Goal: Transaction & Acquisition: Book appointment/travel/reservation

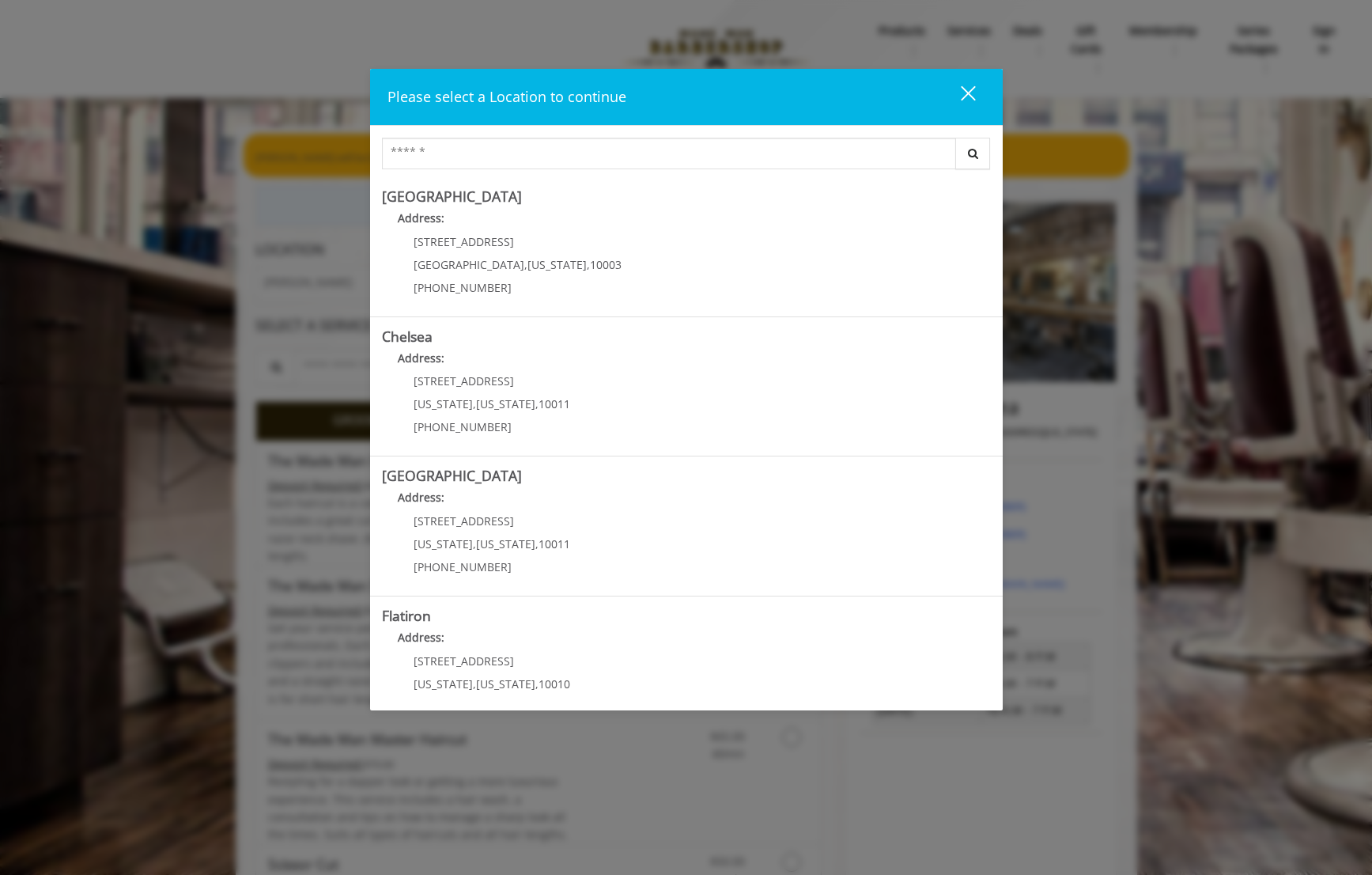
click at [965, 102] on div "close" at bounding box center [958, 96] width 31 height 24
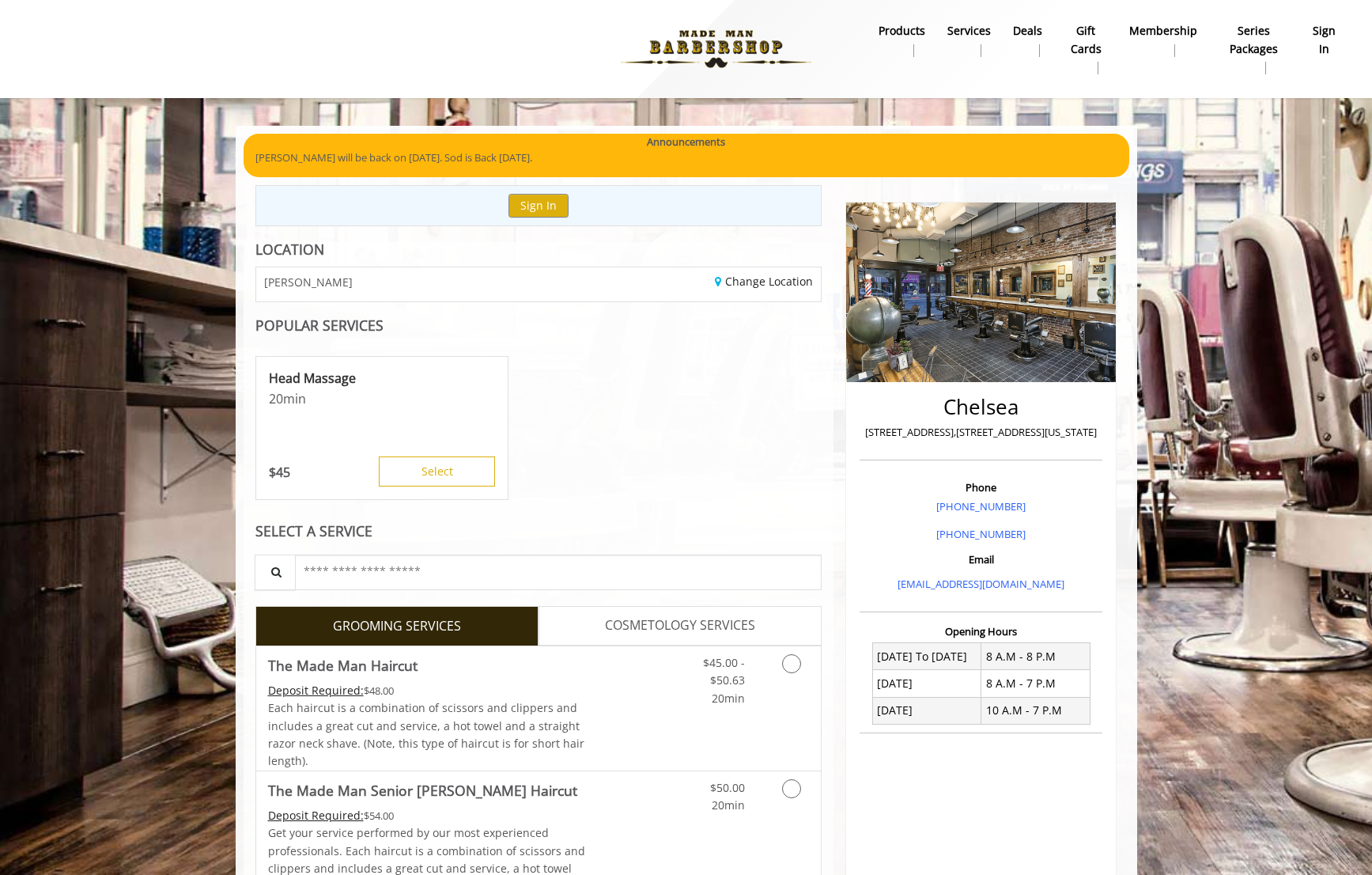
click at [1323, 38] on b "sign in" at bounding box center [1324, 40] width 28 height 36
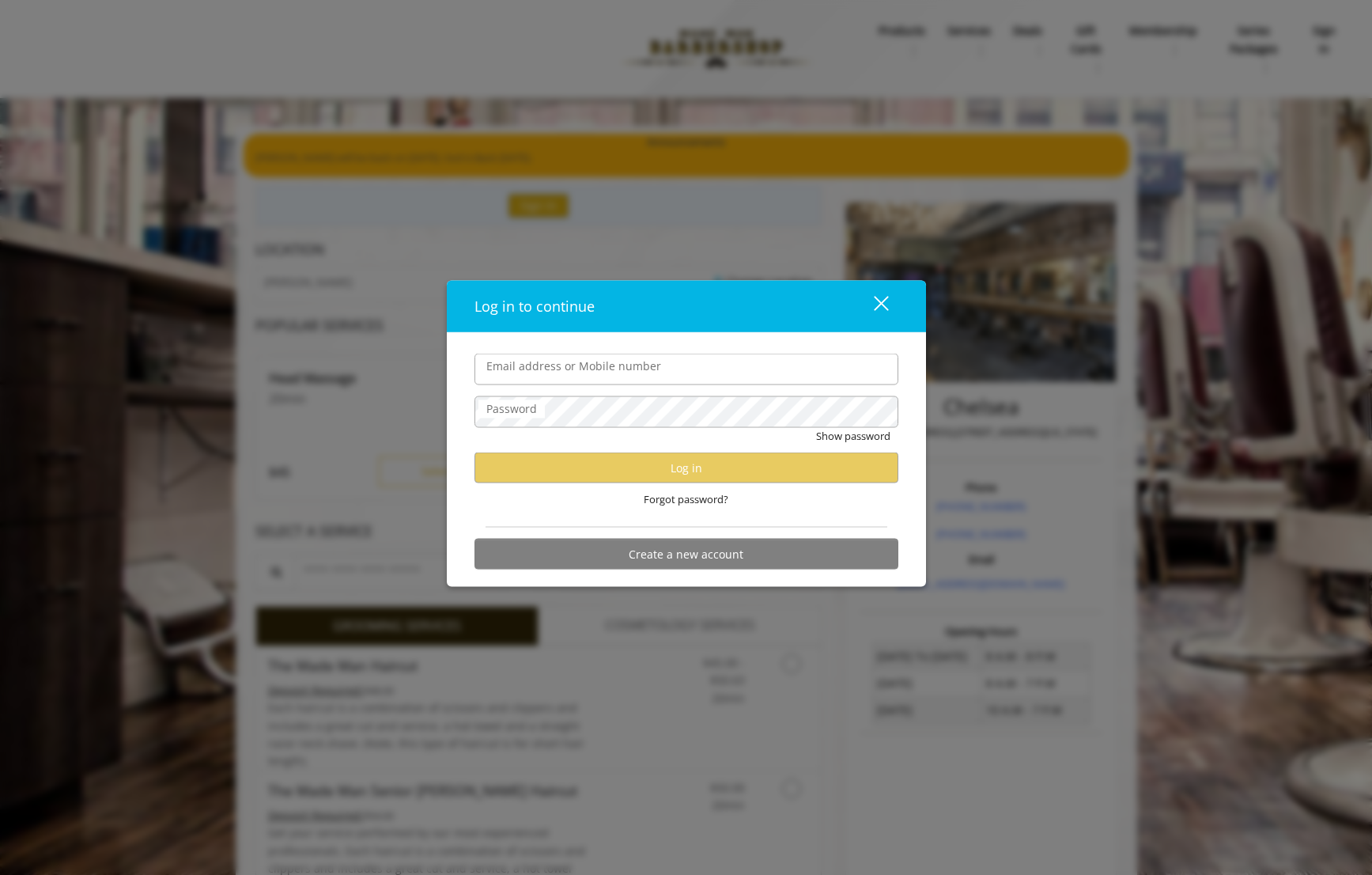
type input "**********"
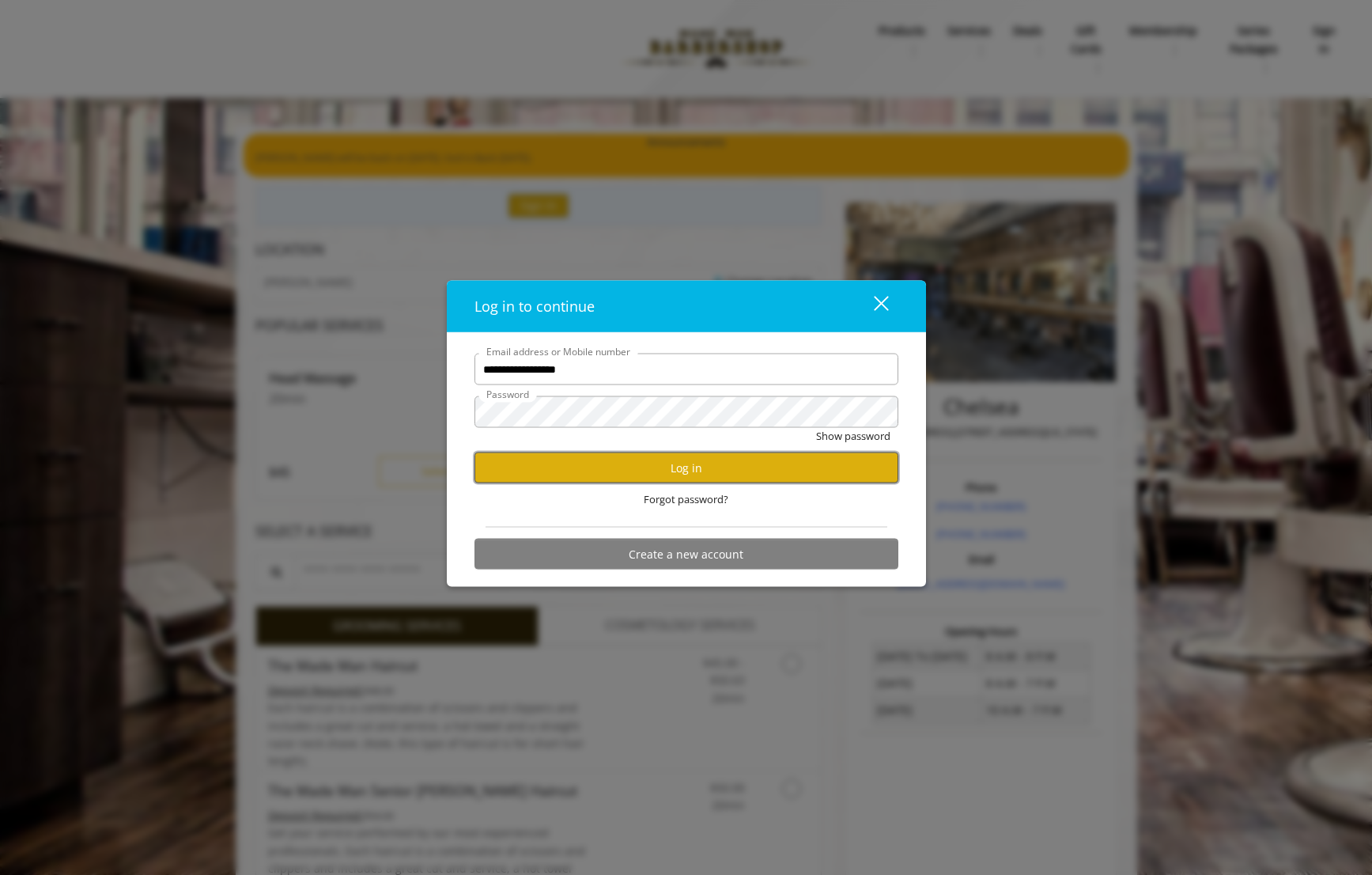
click at [713, 469] on button "Log in" at bounding box center [686, 468] width 424 height 30
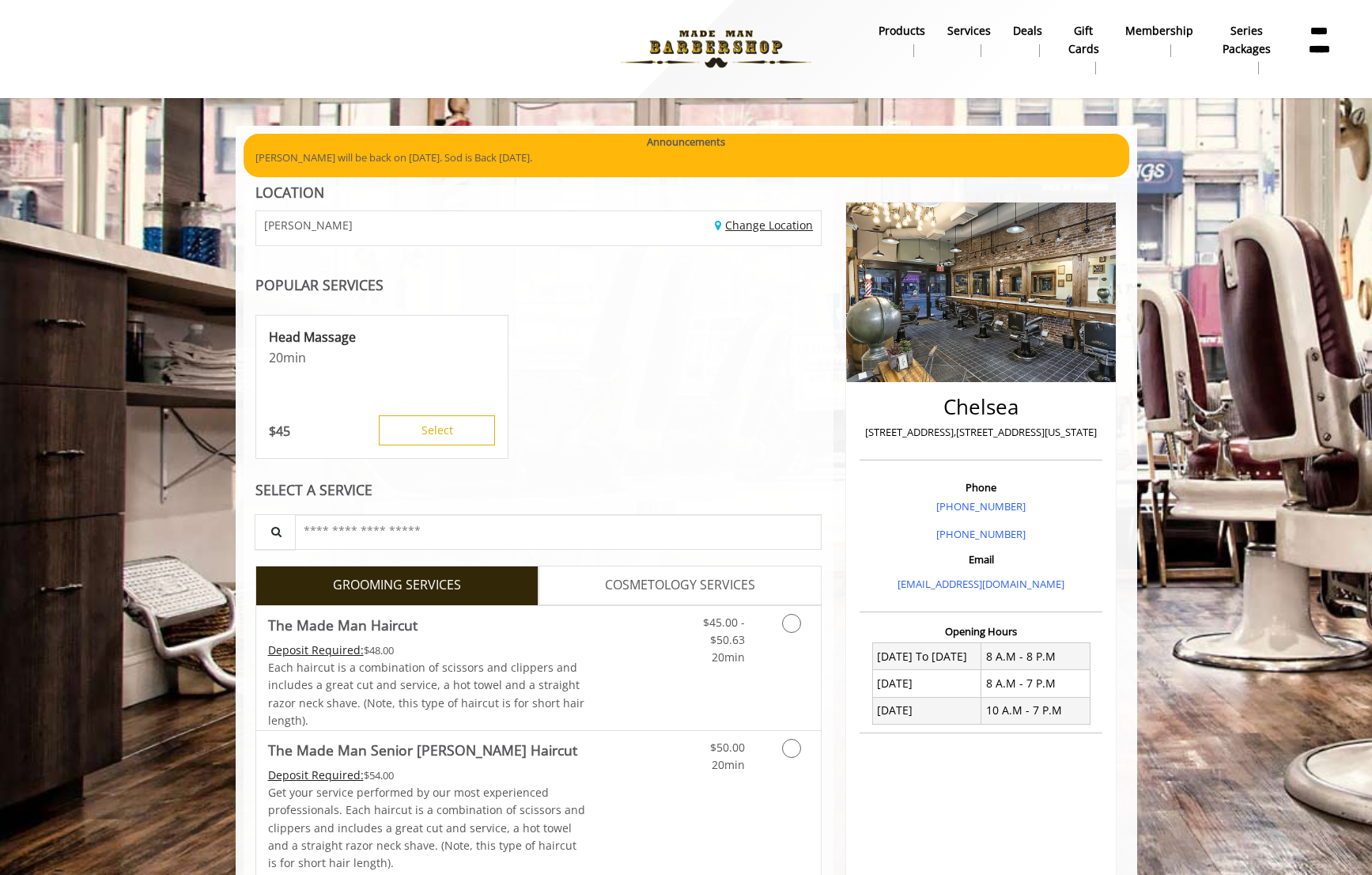
click at [715, 223] on link "Change Location" at bounding box center [764, 225] width 98 height 15
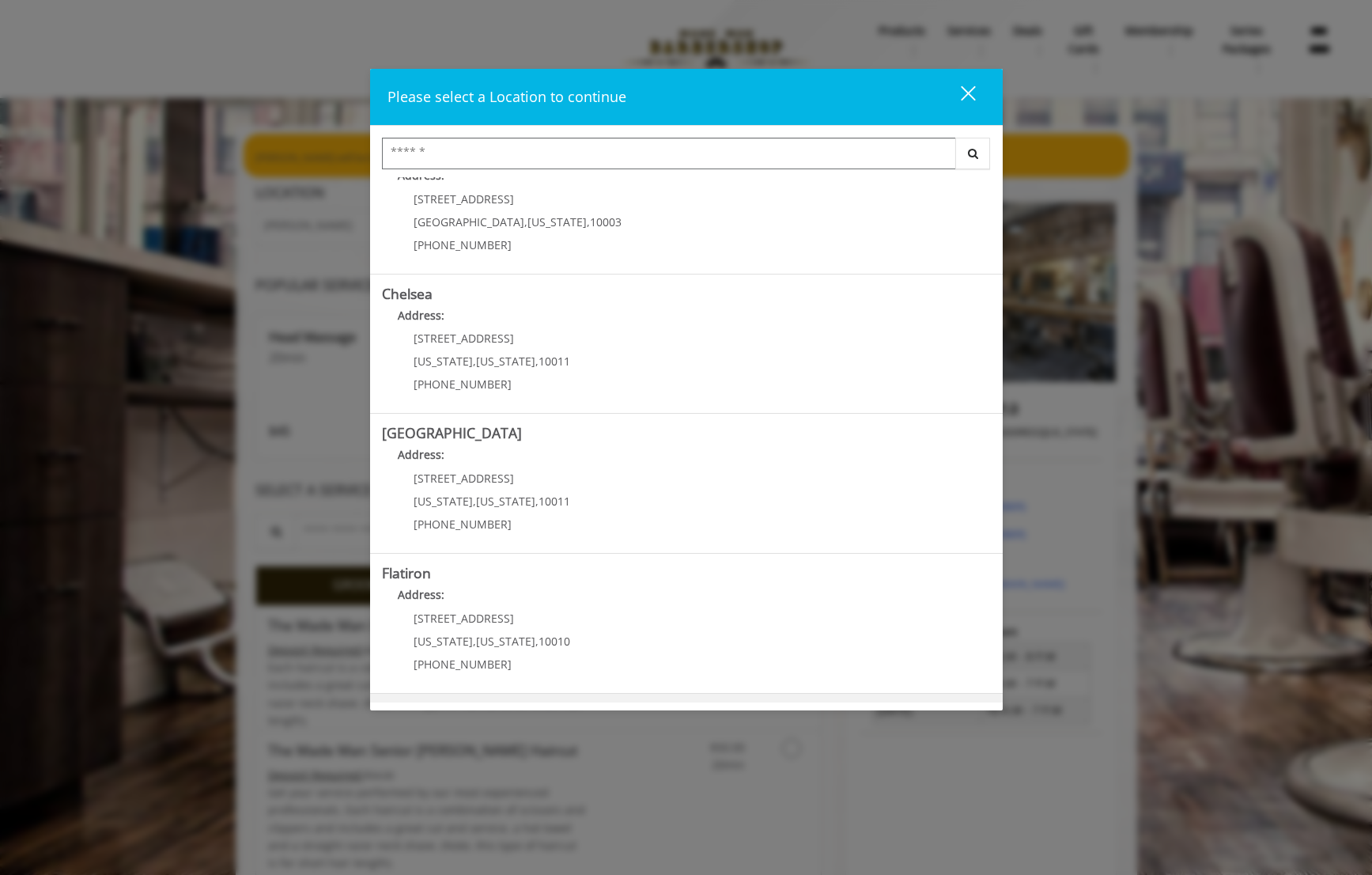
scroll to position [173, 0]
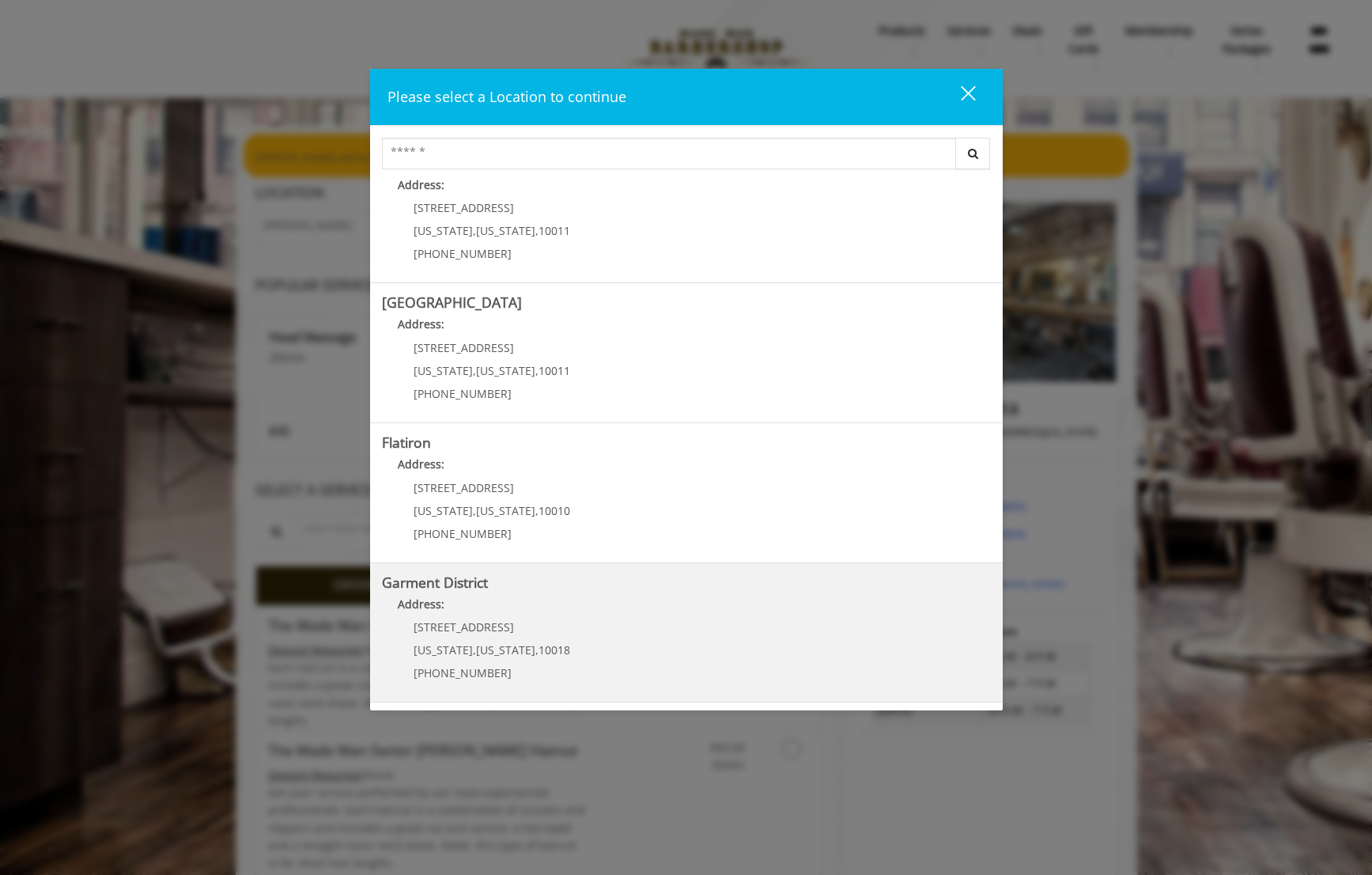
click at [649, 622] on District "Garment District Address: [STREET_ADDRESS][US_STATE][US_STATE] (212) 997-4247" at bounding box center [686, 632] width 609 height 115
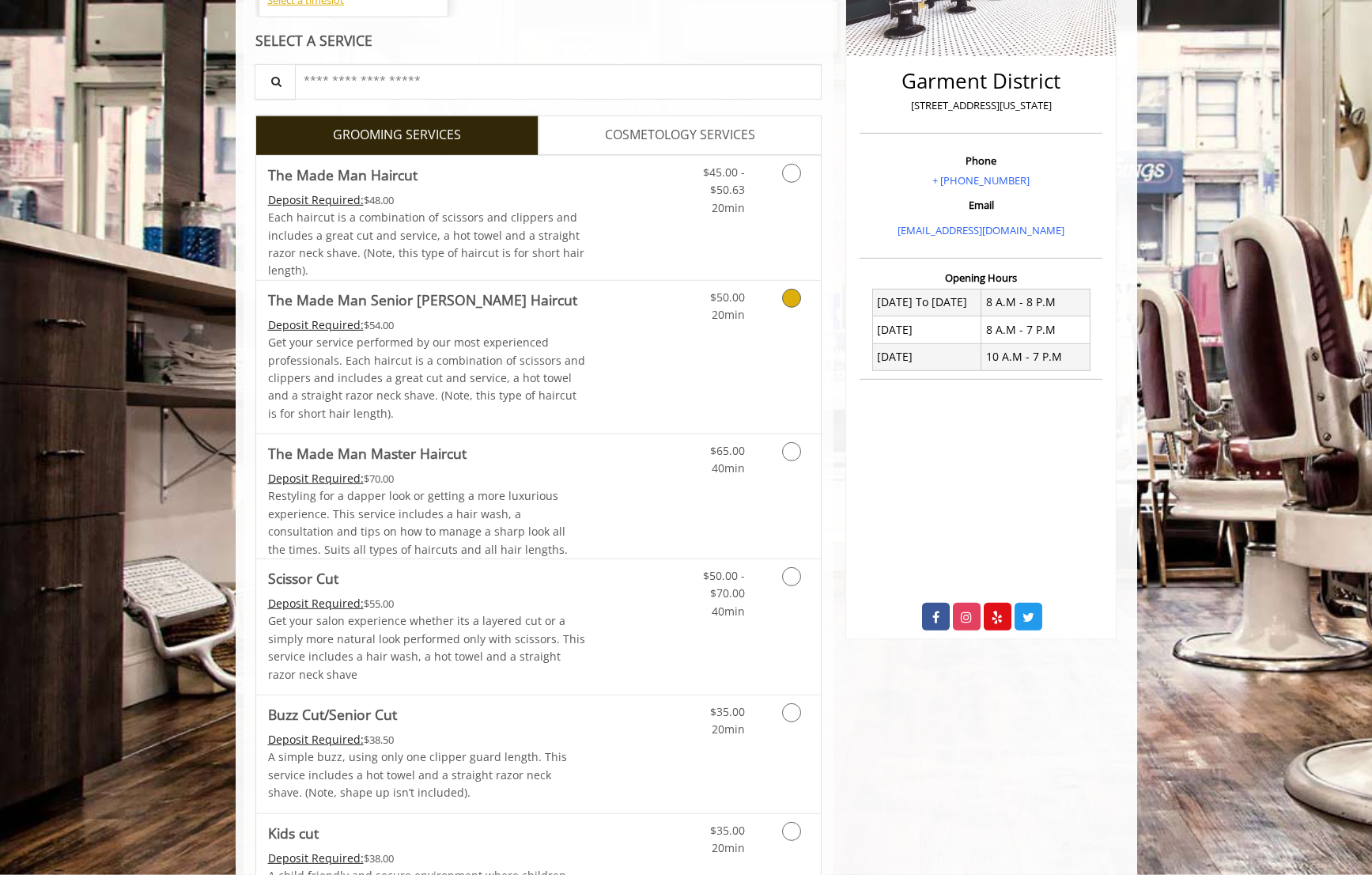
scroll to position [355, 0]
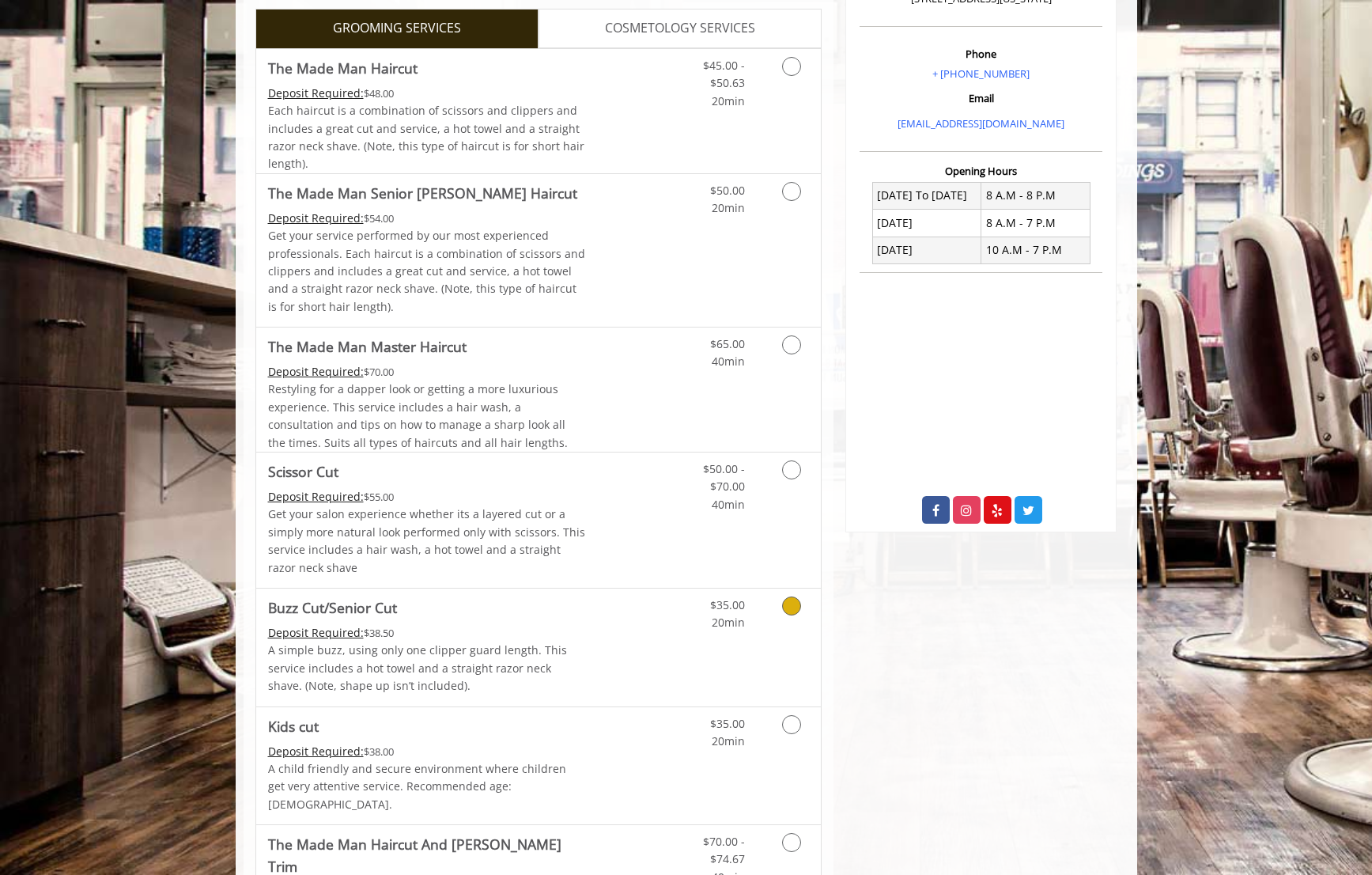
click at [791, 614] on icon "Grooming services" at bounding box center [791, 606] width 19 height 19
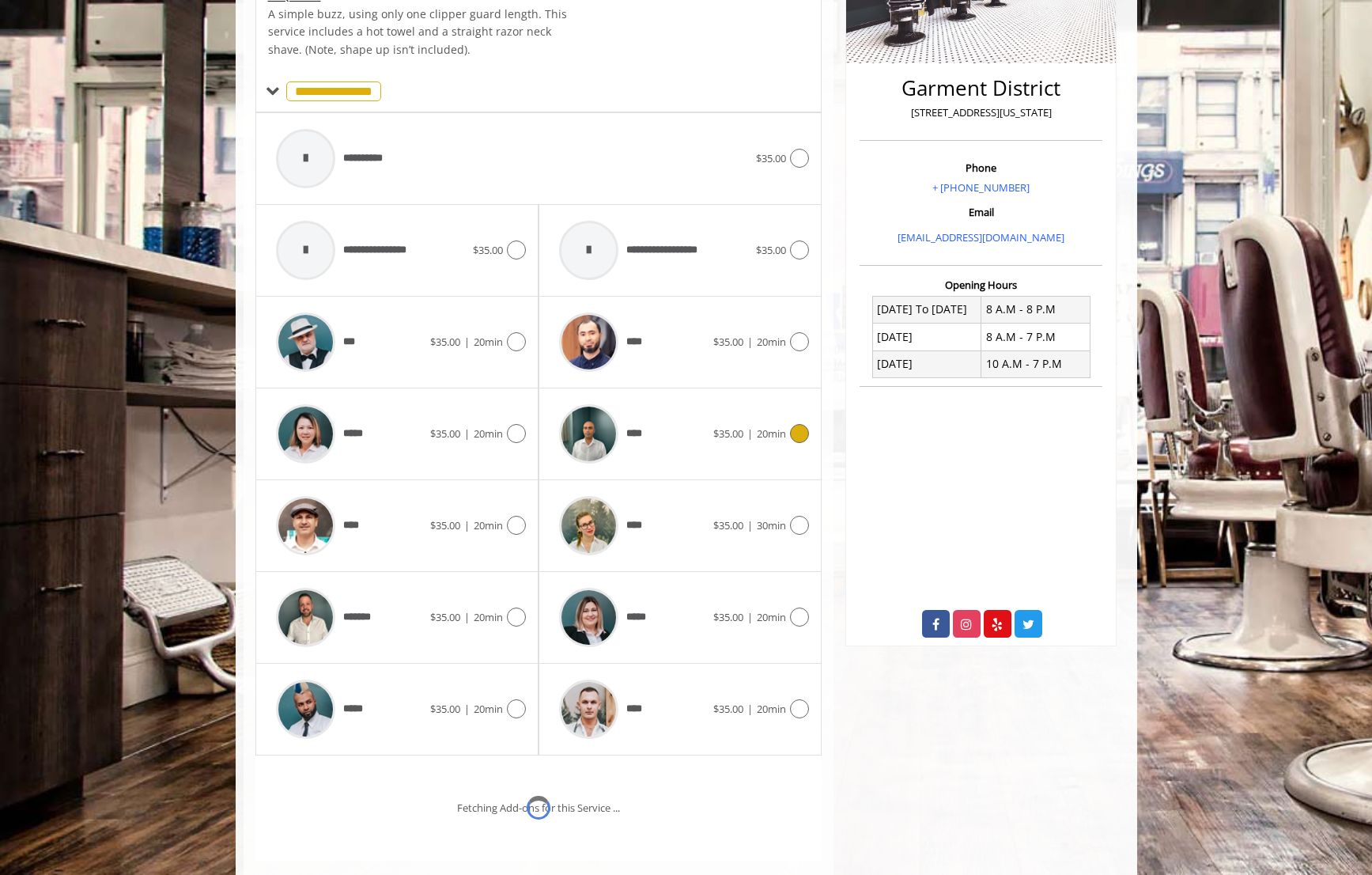
scroll to position [411, 0]
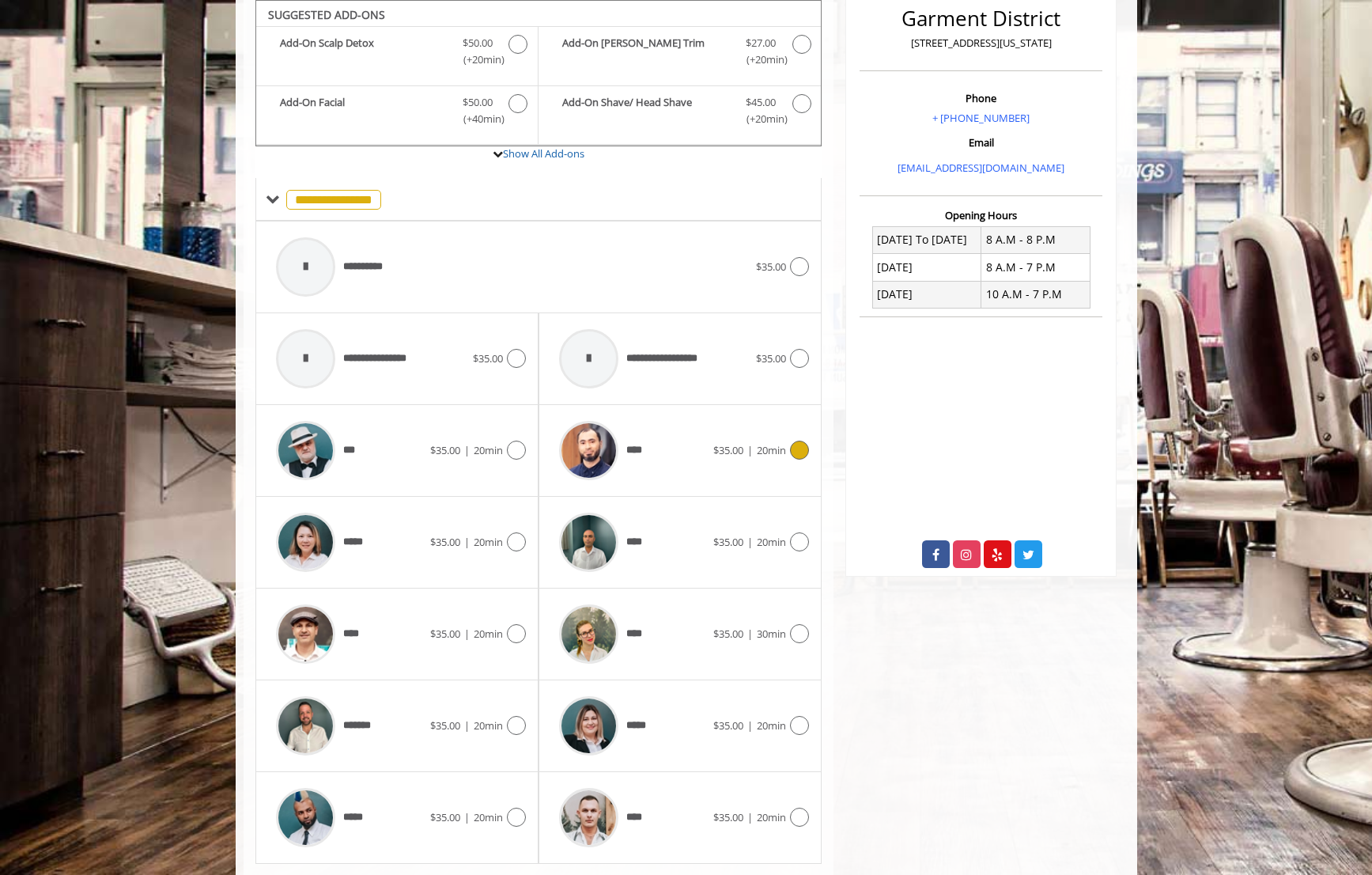
click at [791, 453] on icon at bounding box center [800, 450] width 19 height 19
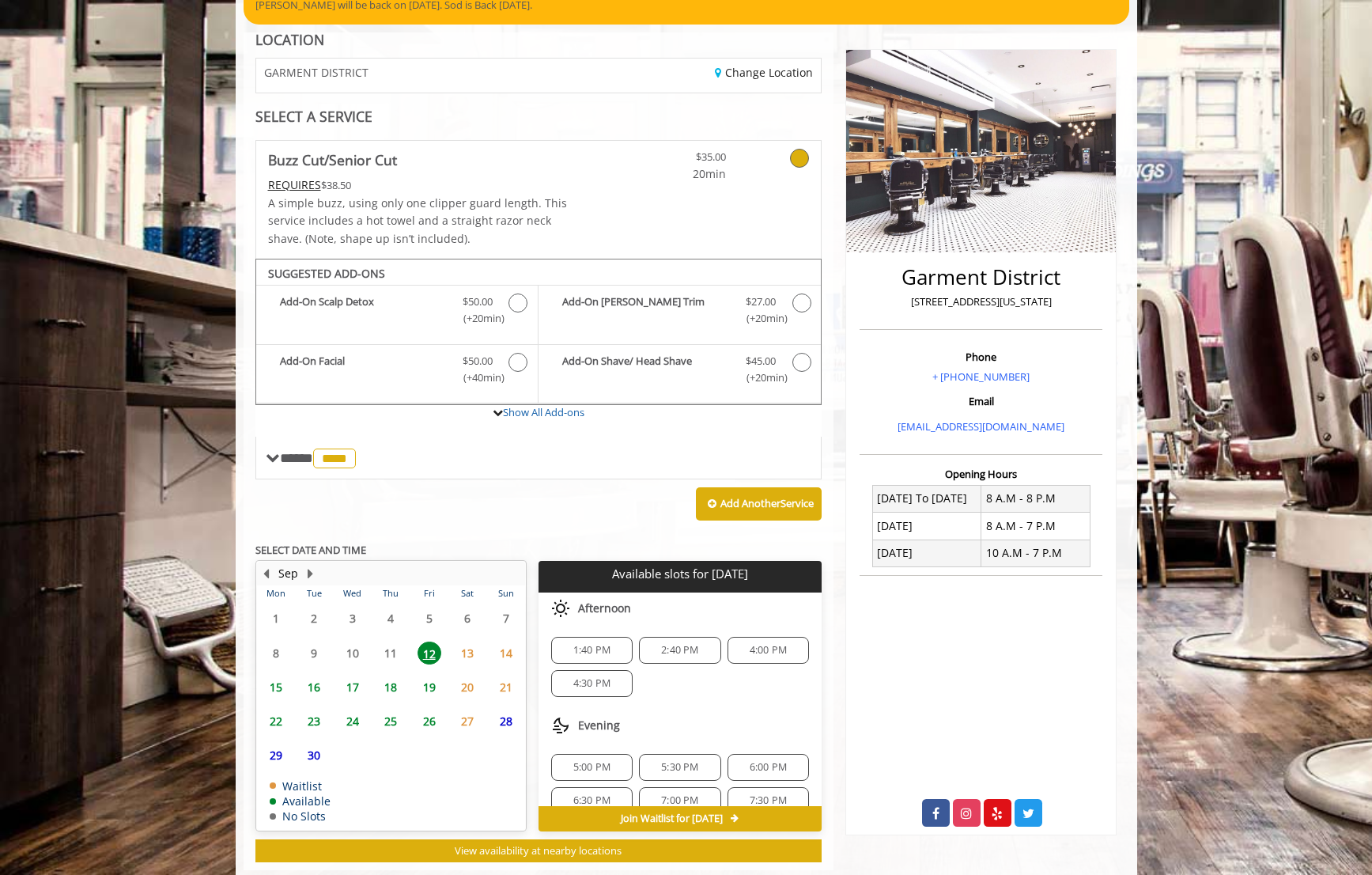
scroll to position [187, 0]
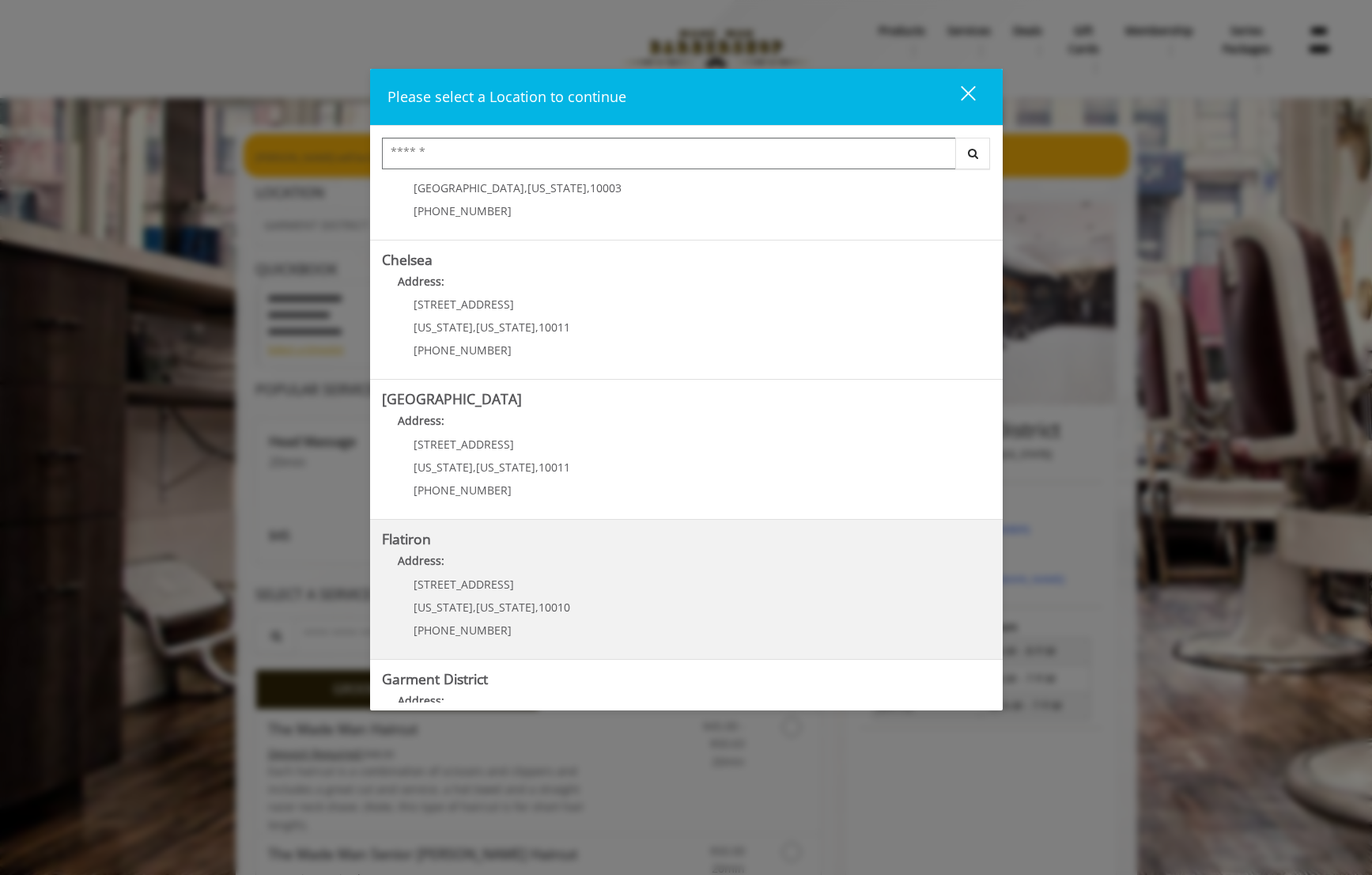
scroll to position [173, 0]
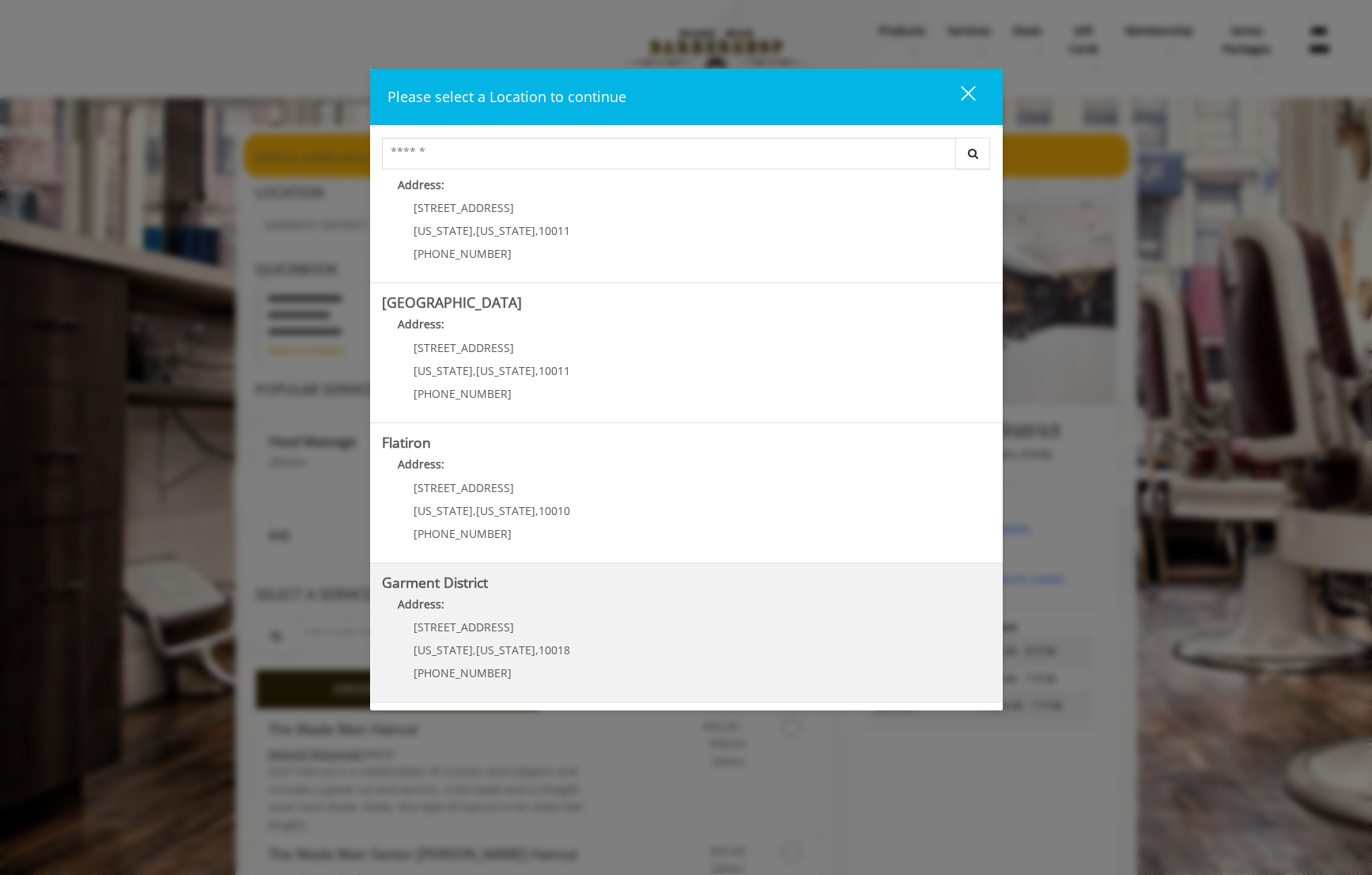
click at [593, 635] on District "Garment District Address: [STREET_ADDRESS][US_STATE][US_STATE] (212) 997-4247" at bounding box center [686, 632] width 609 height 115
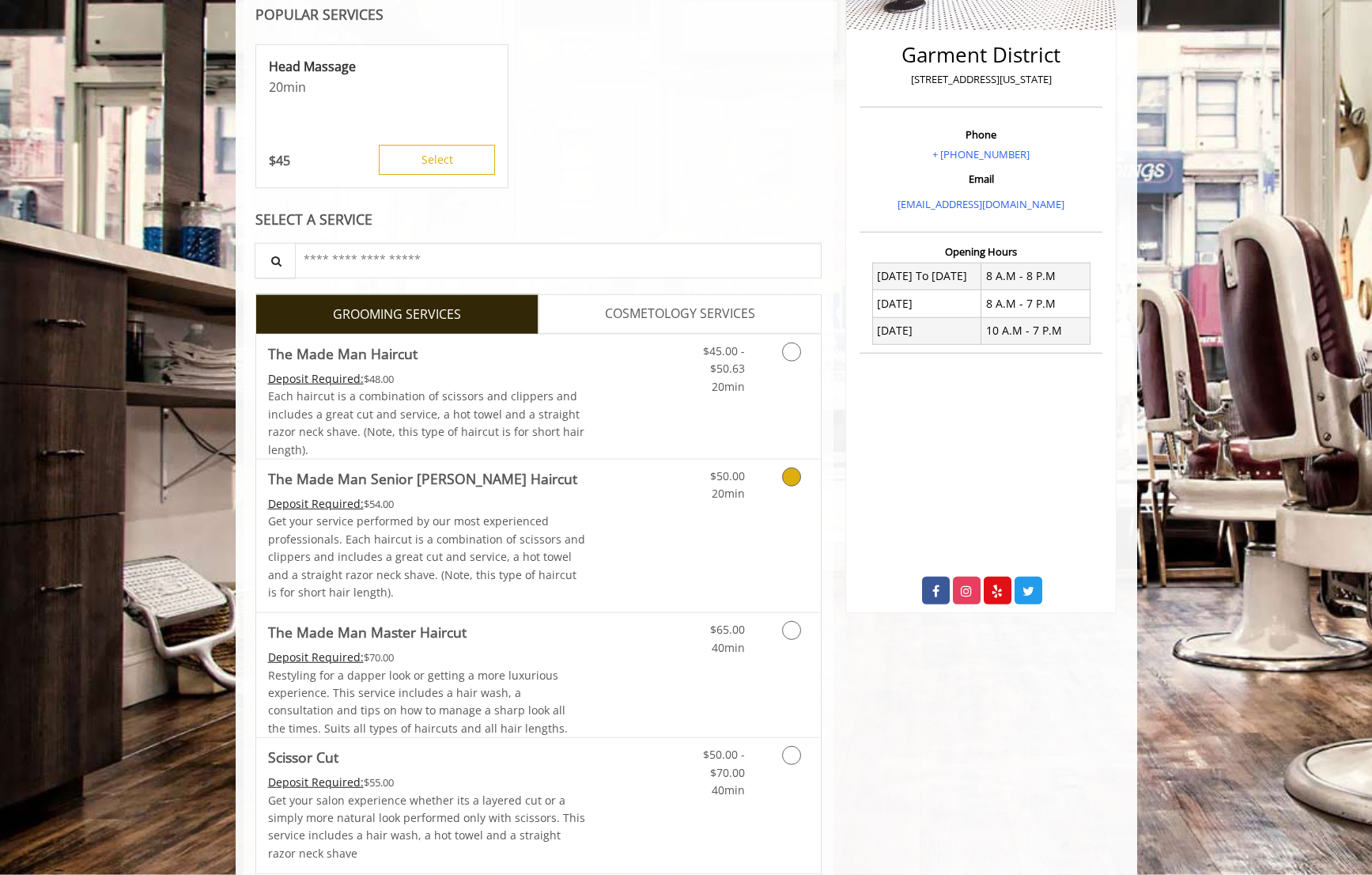
scroll to position [364, 0]
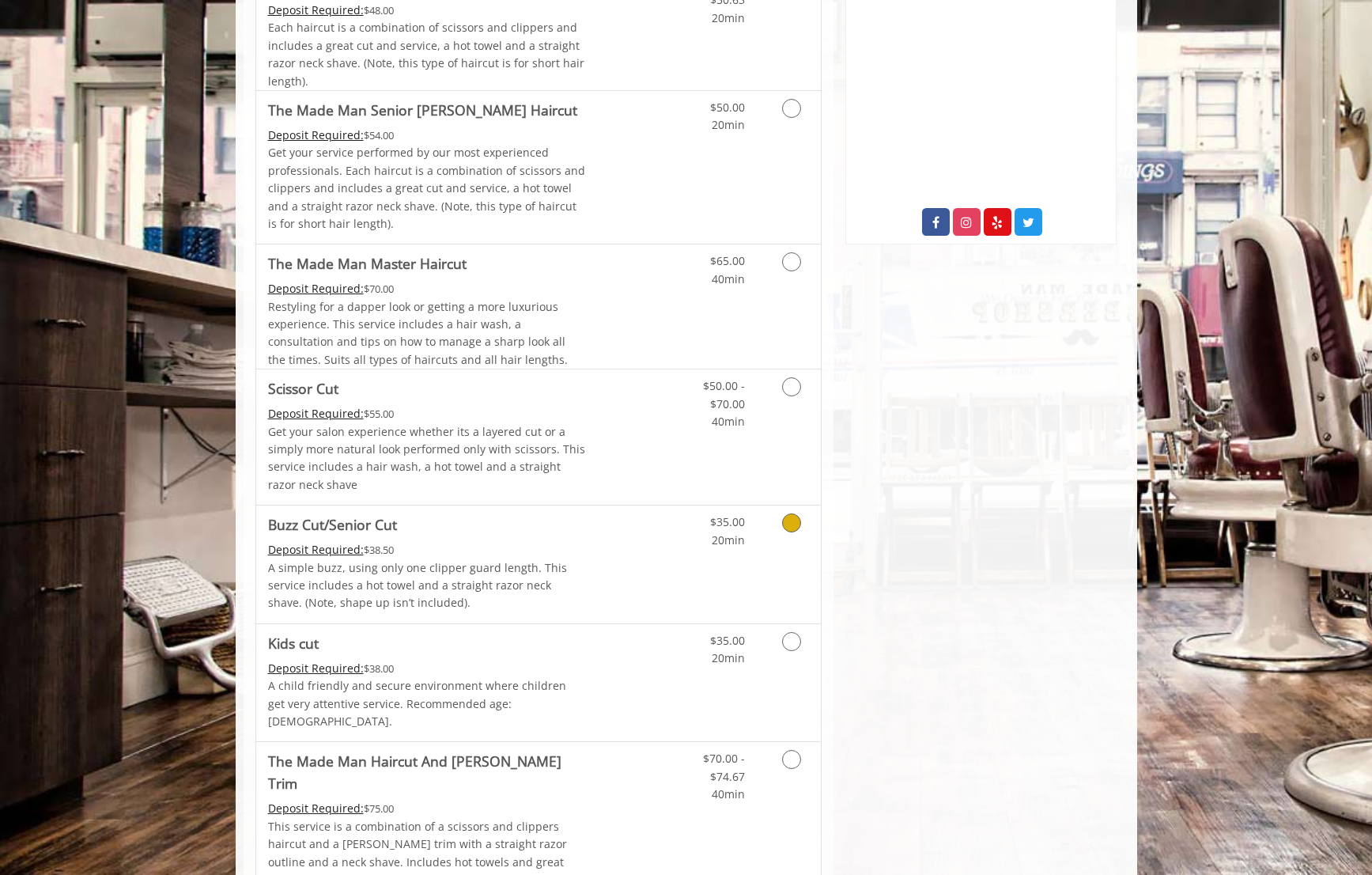
click at [795, 523] on icon "Grooming services" at bounding box center [791, 522] width 19 height 19
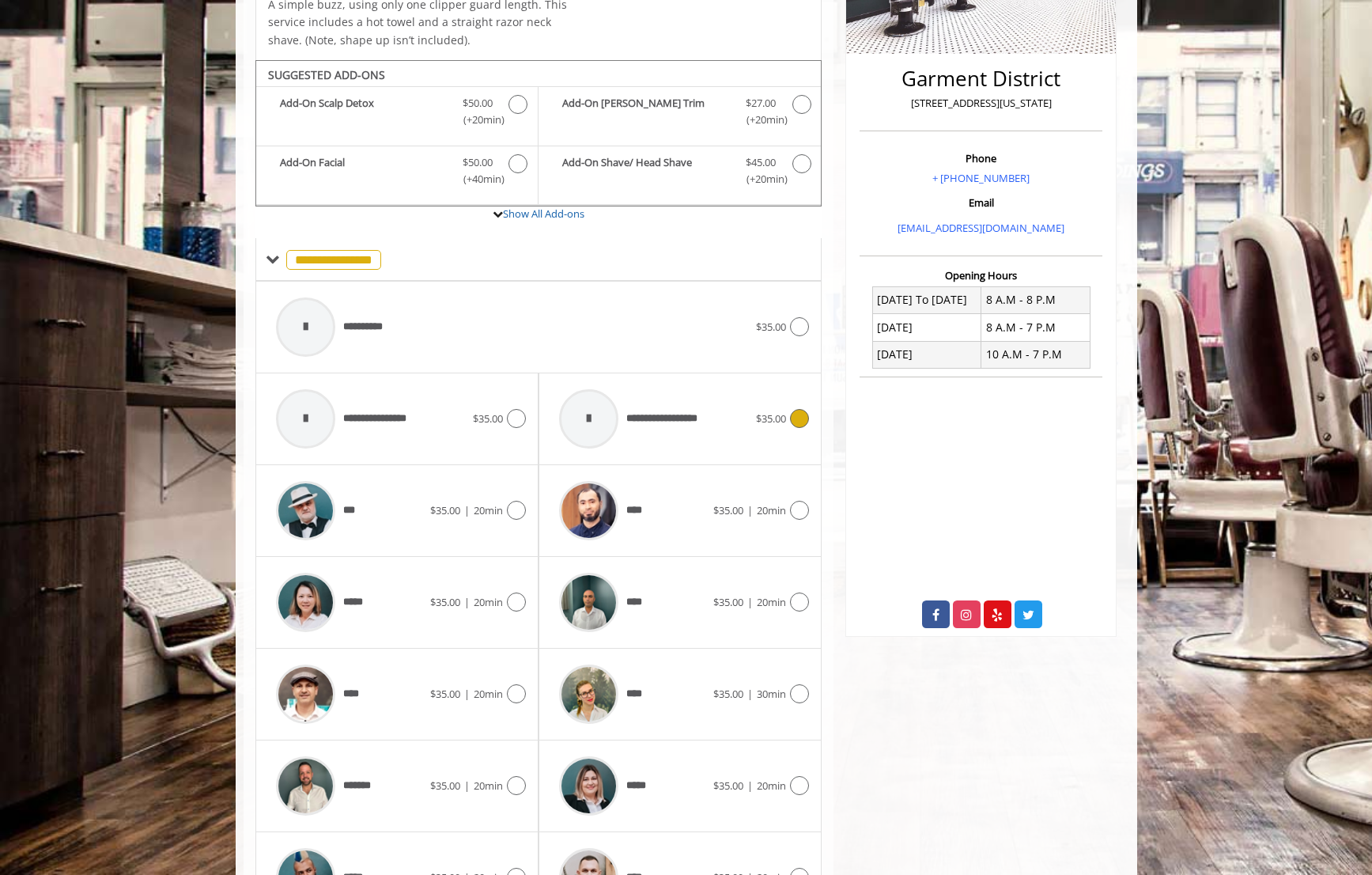
scroll to position [411, 0]
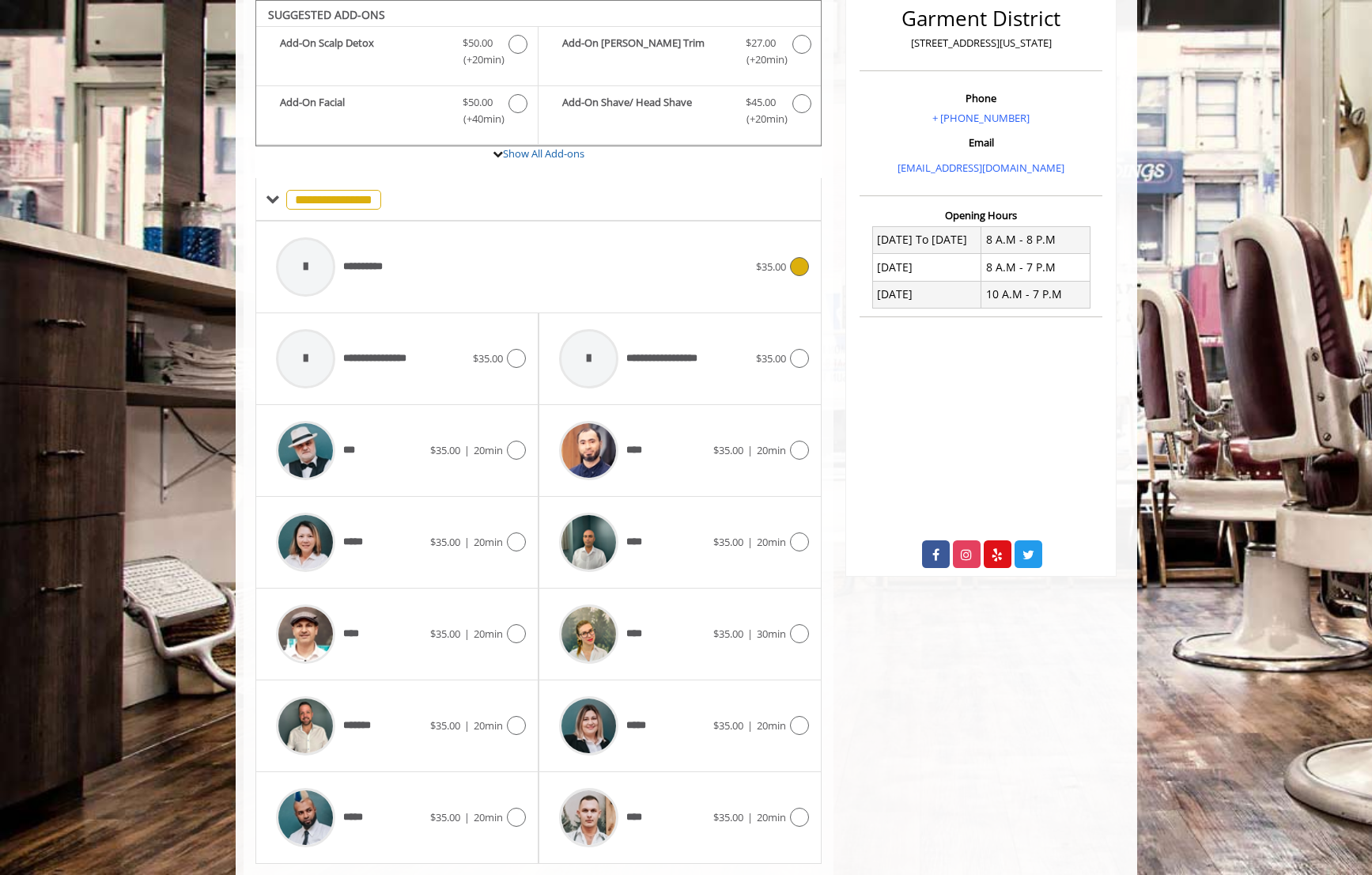
click at [792, 271] on icon at bounding box center [800, 267] width 19 height 19
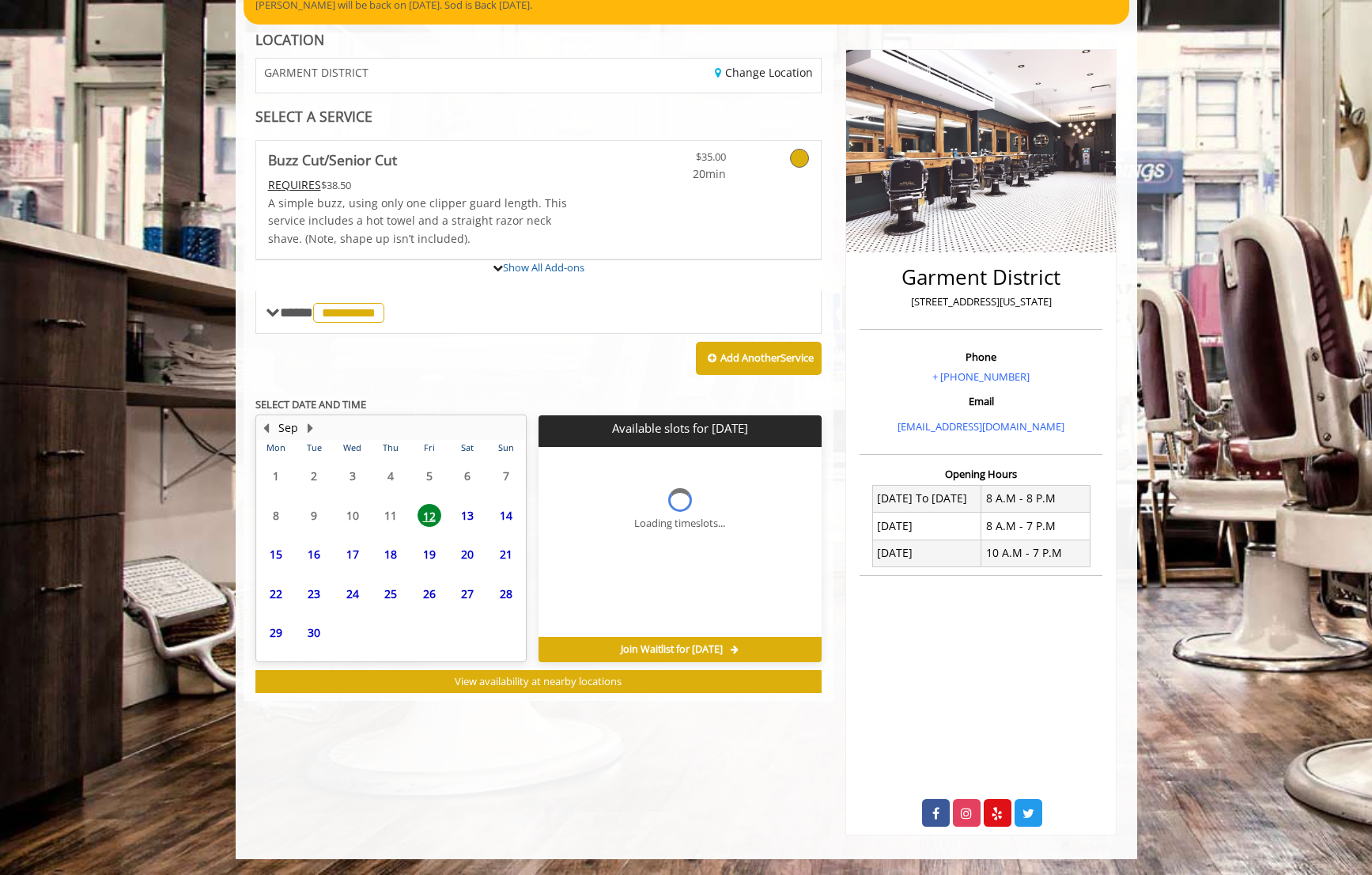
scroll to position [152, 0]
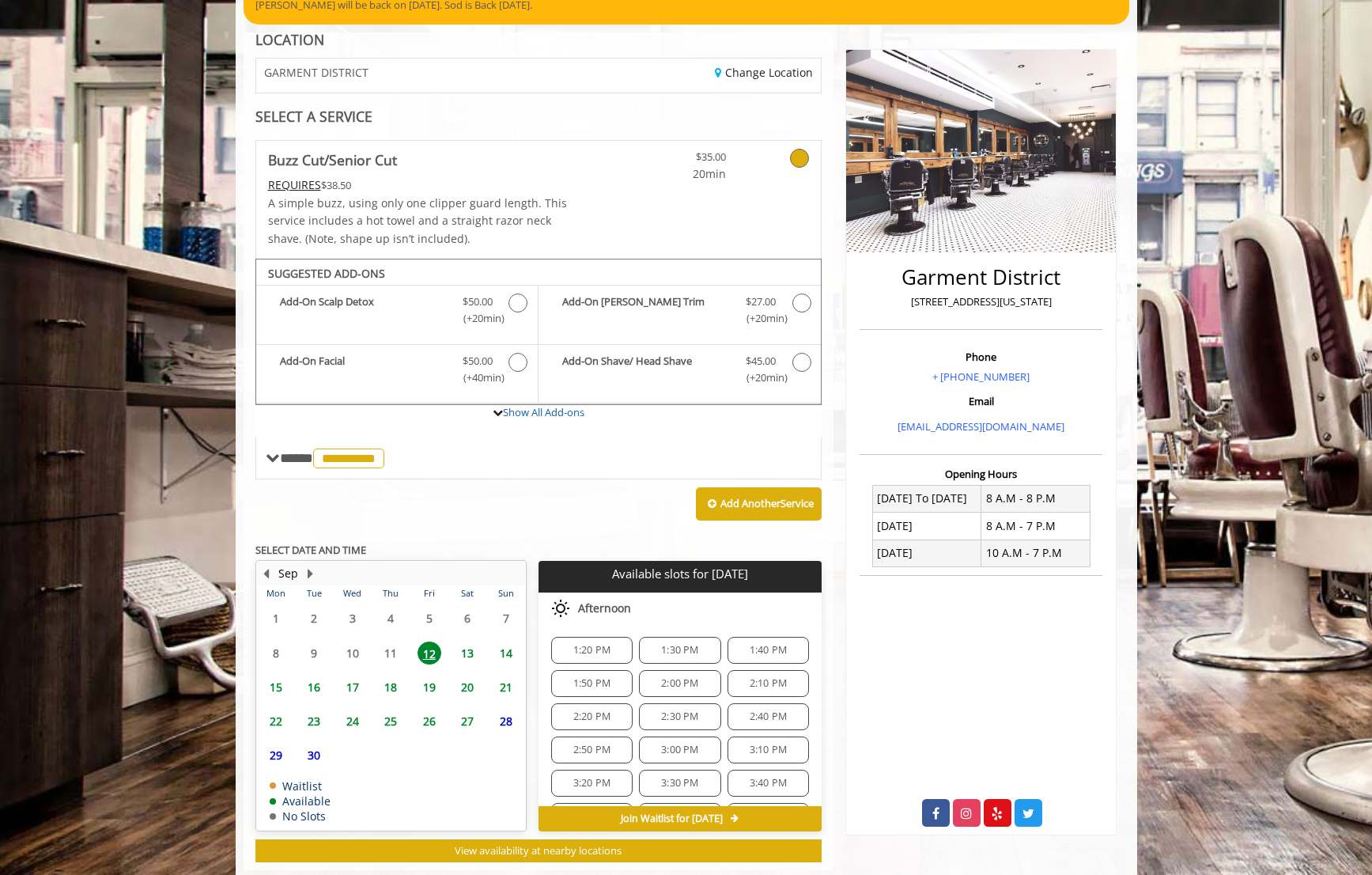
click at [598, 644] on span "1:20 PM" at bounding box center [592, 650] width 37 height 13
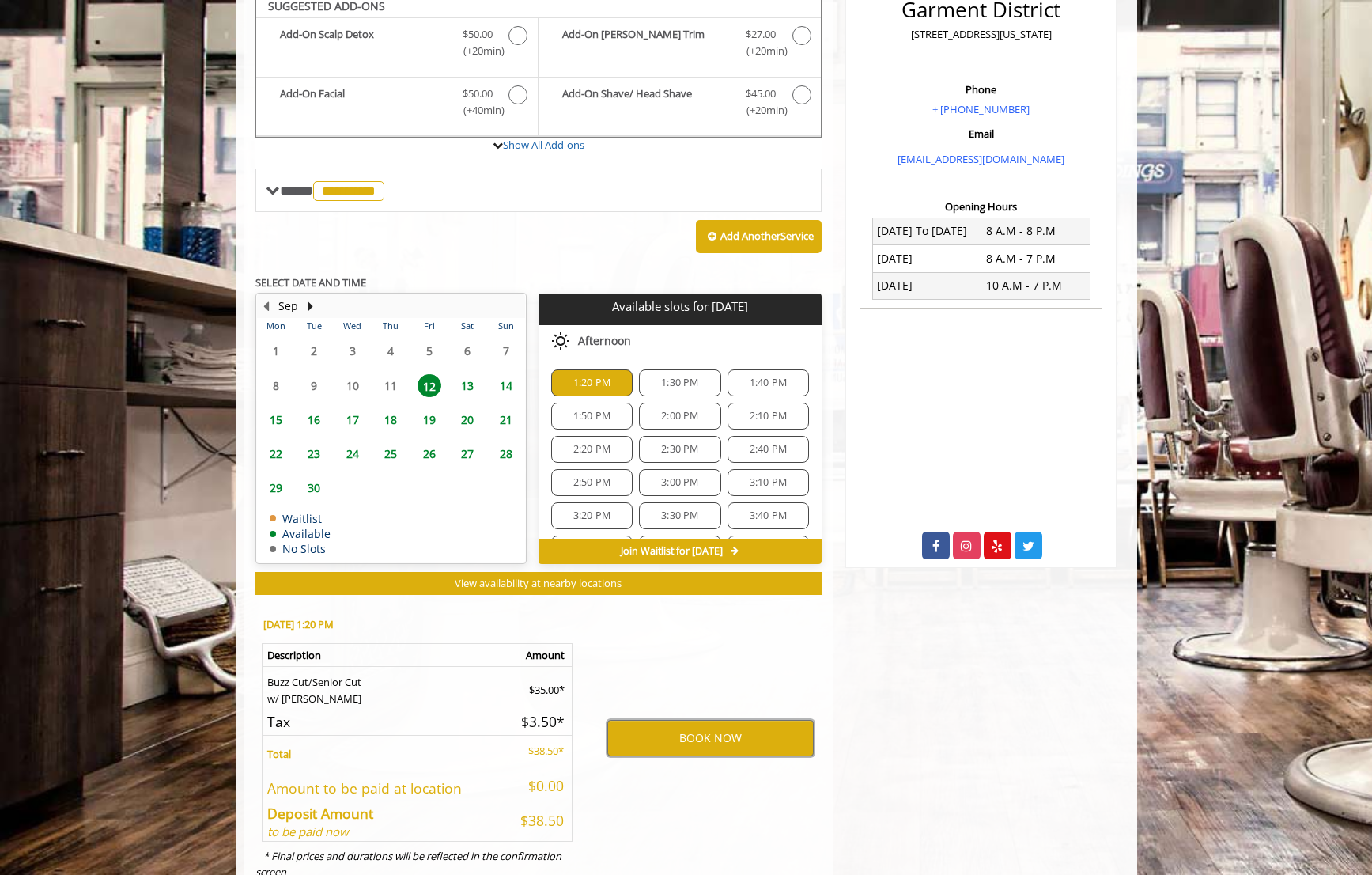
scroll to position [412, 0]
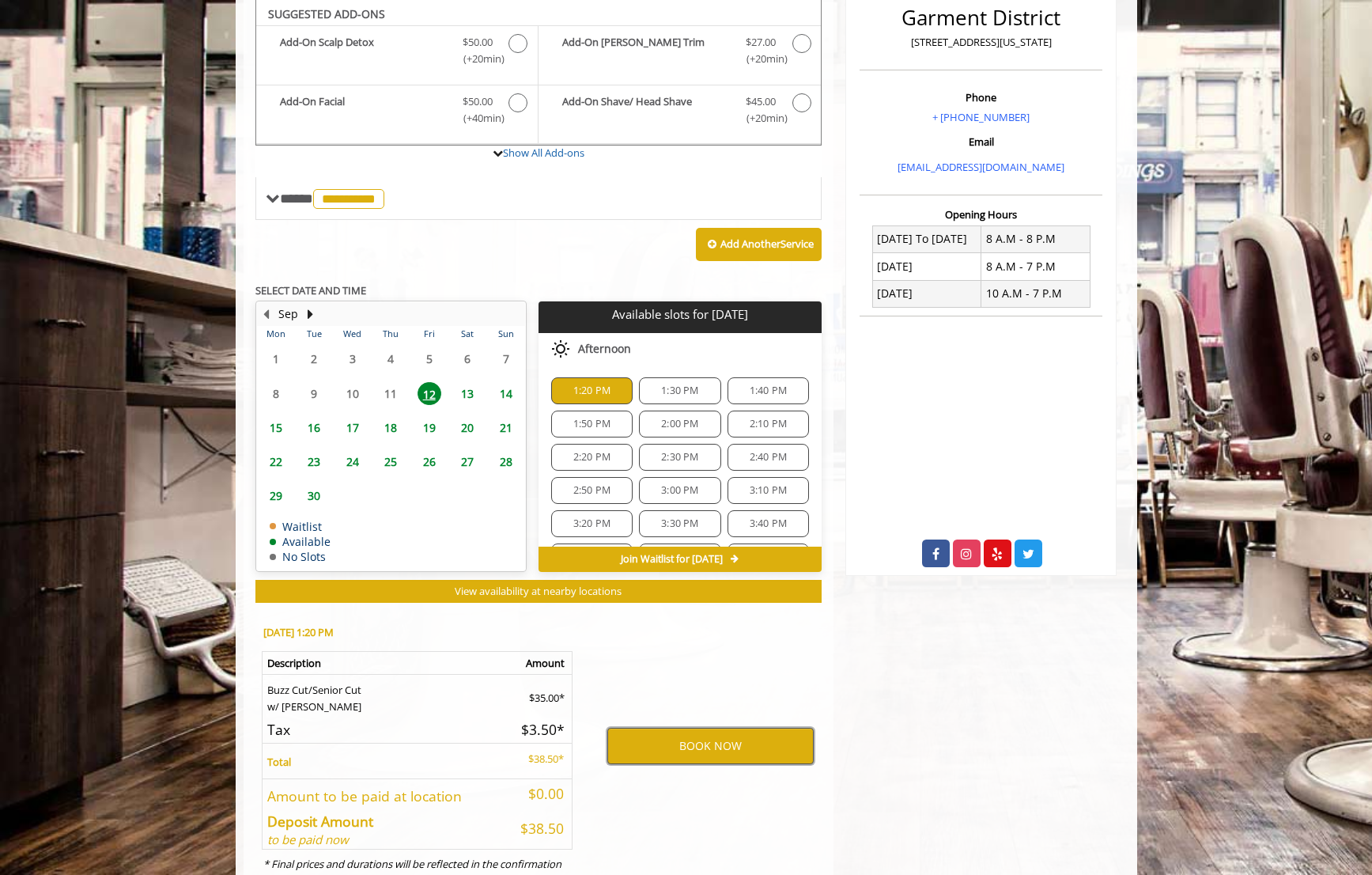
click at [689, 739] on button "BOOK NOW" at bounding box center [711, 746] width 207 height 36
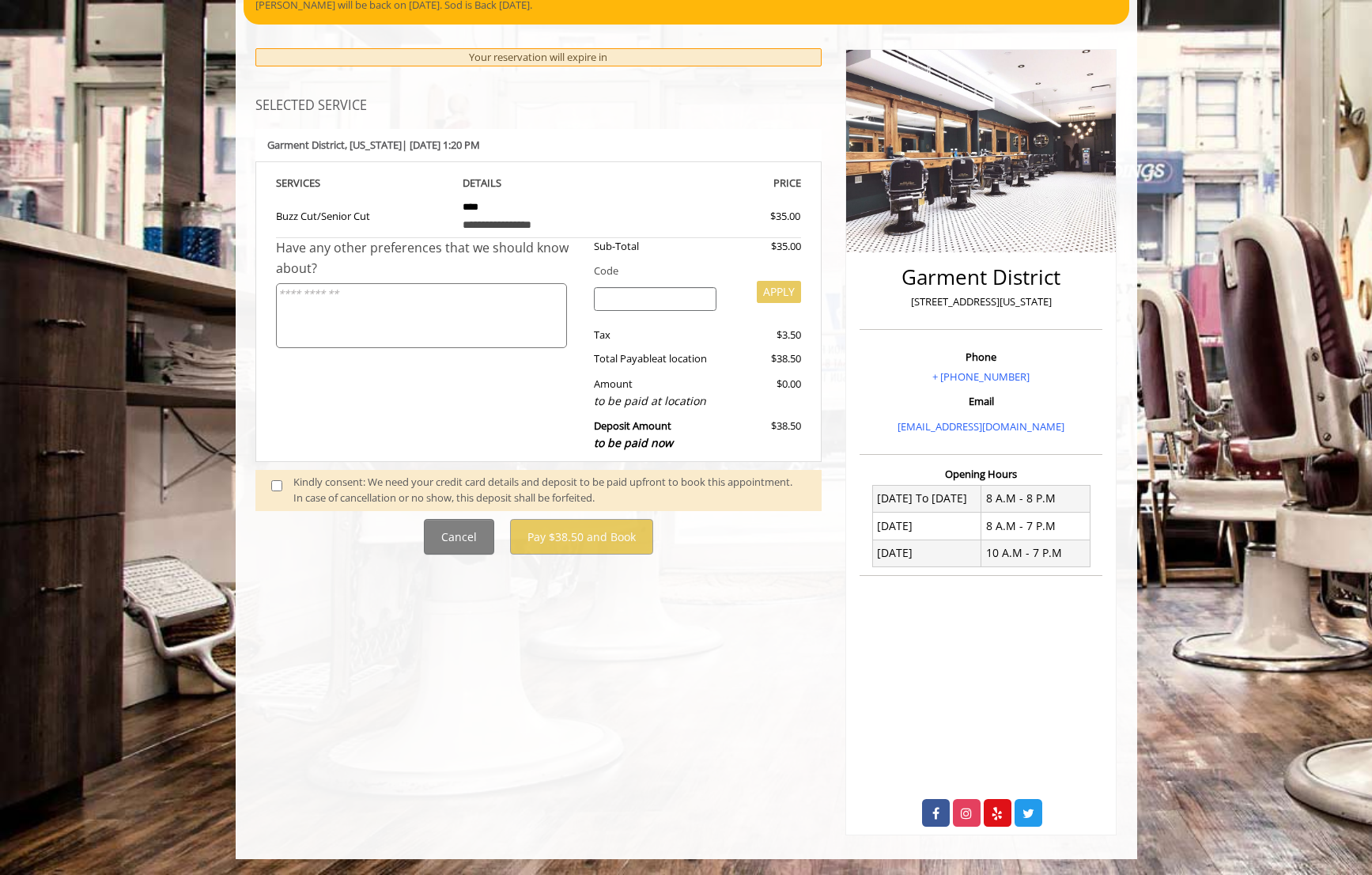
scroll to position [0, 0]
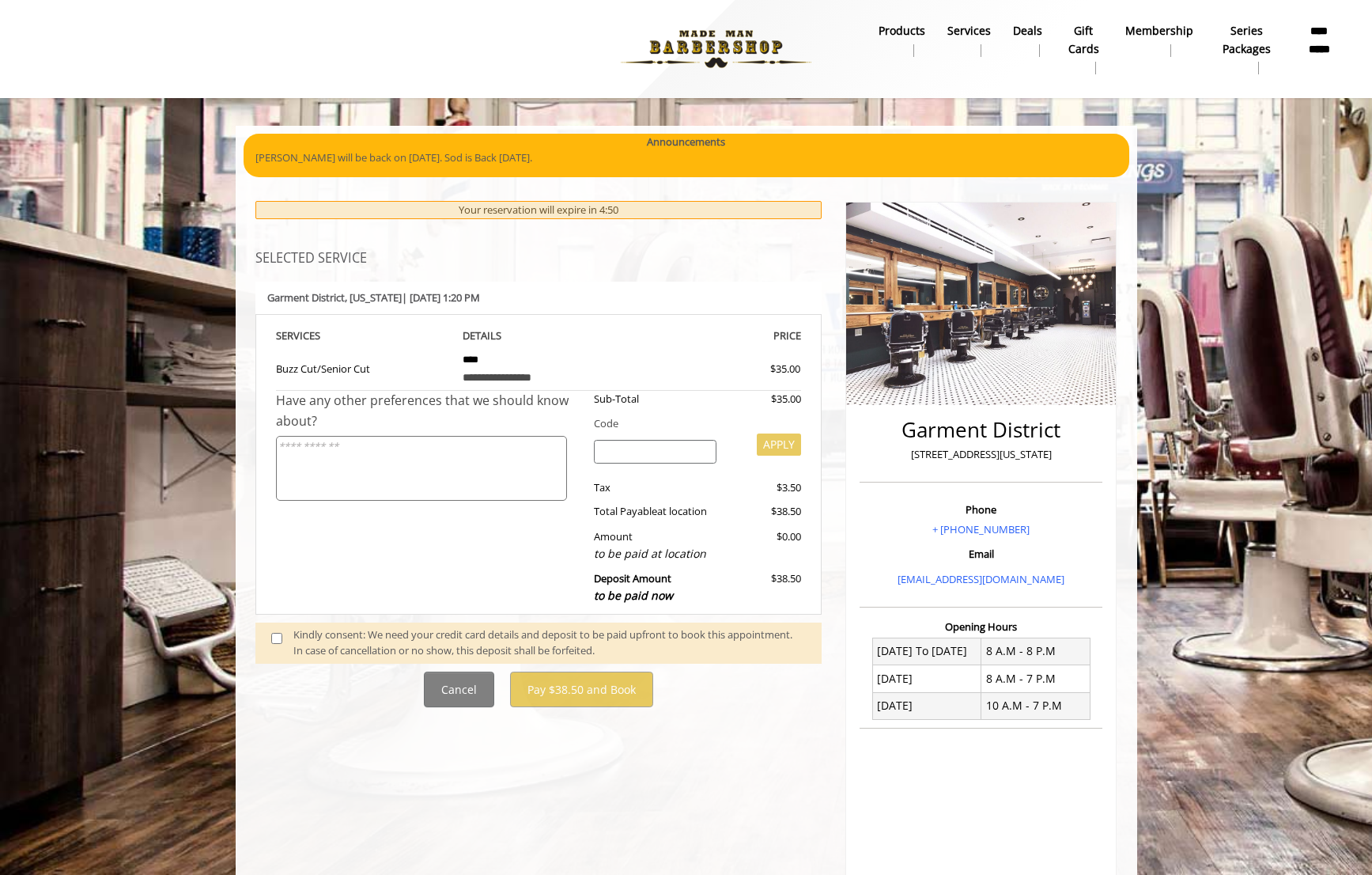
click at [283, 641] on span at bounding box center [283, 642] width 47 height 33
click at [283, 635] on span at bounding box center [283, 642] width 47 height 33
click at [286, 640] on span at bounding box center [283, 642] width 47 height 33
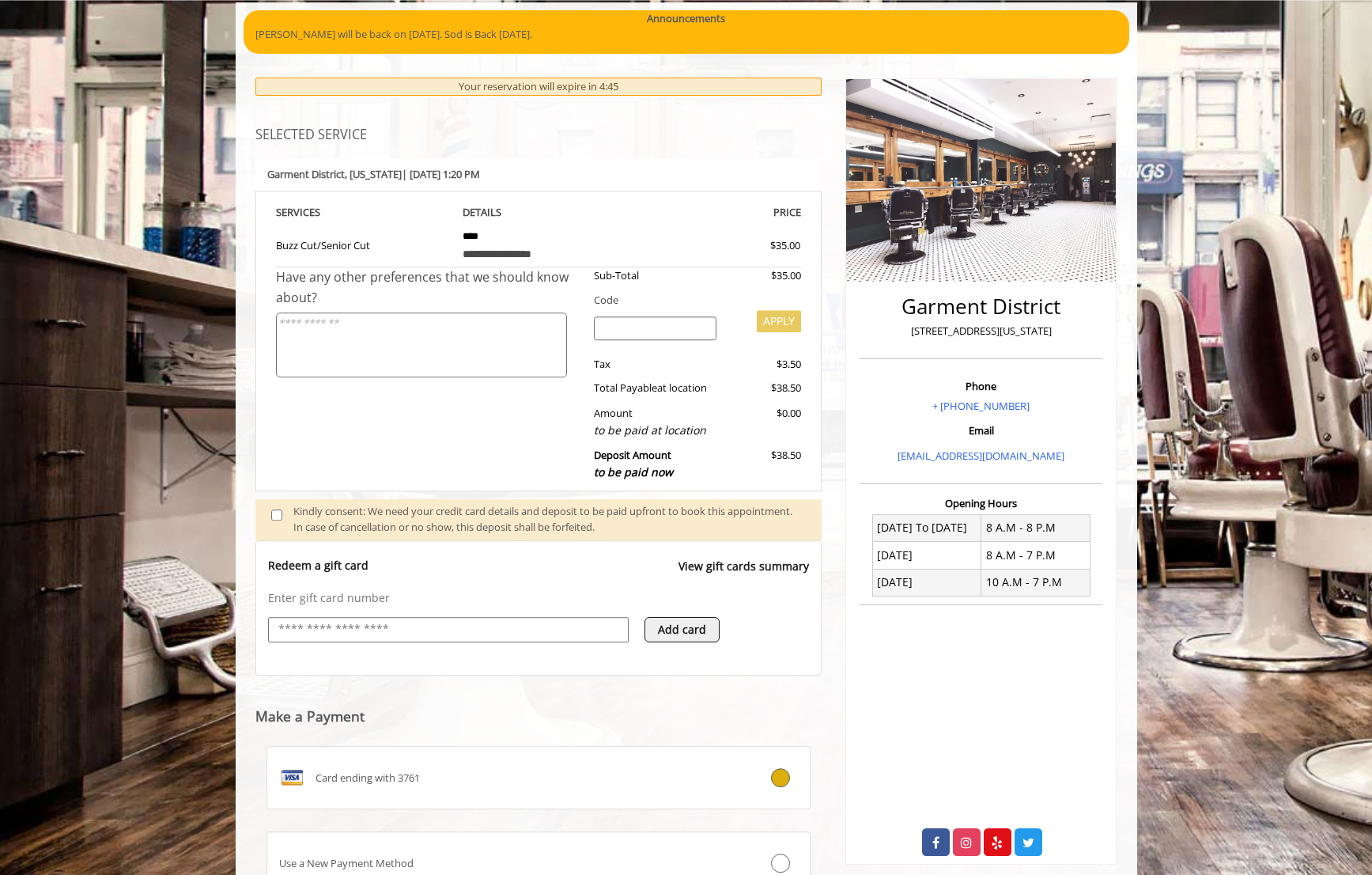
scroll to position [245, 0]
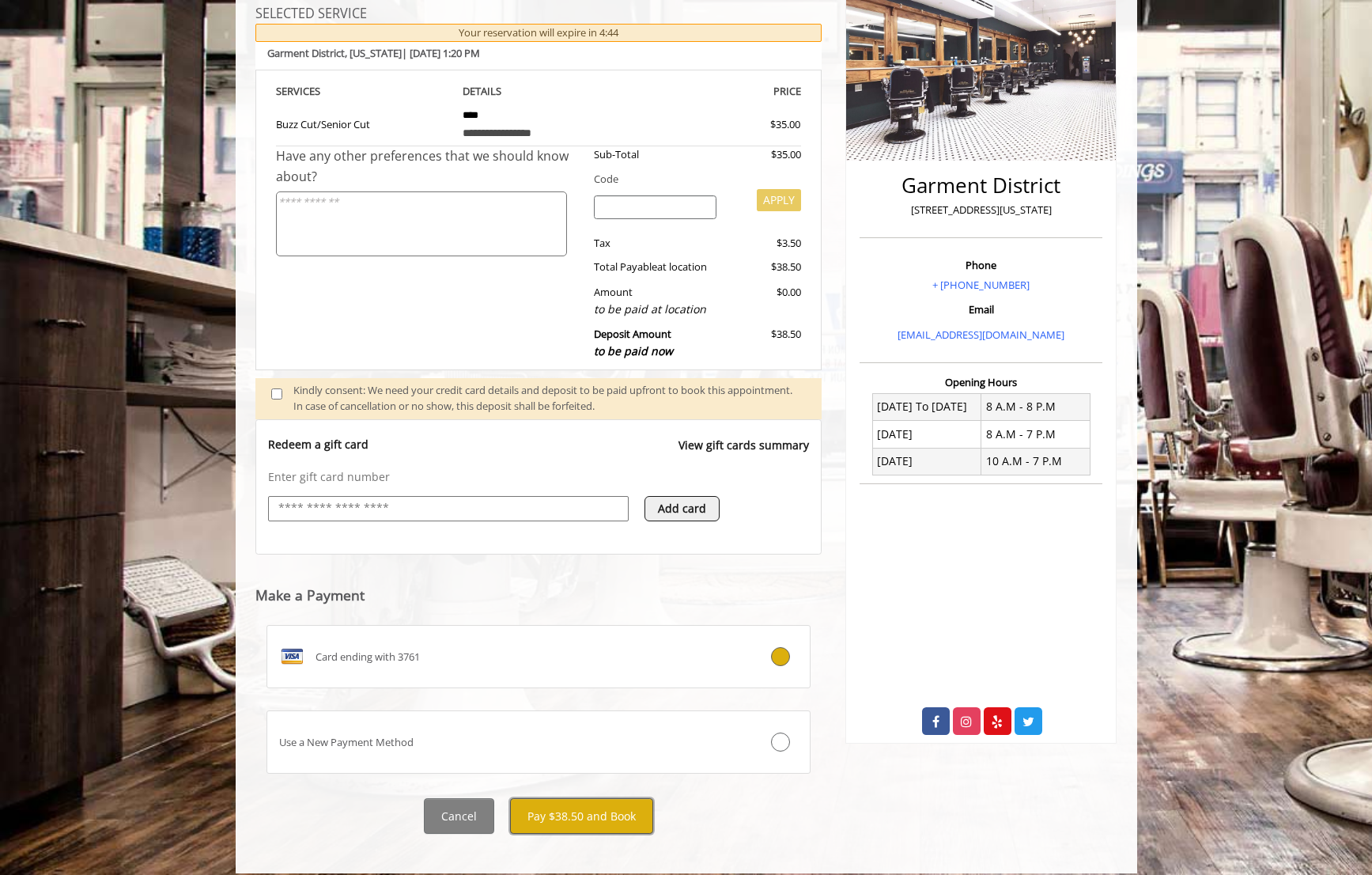
click at [585, 804] on button "Pay $38.50 and Book" at bounding box center [581, 816] width 143 height 36
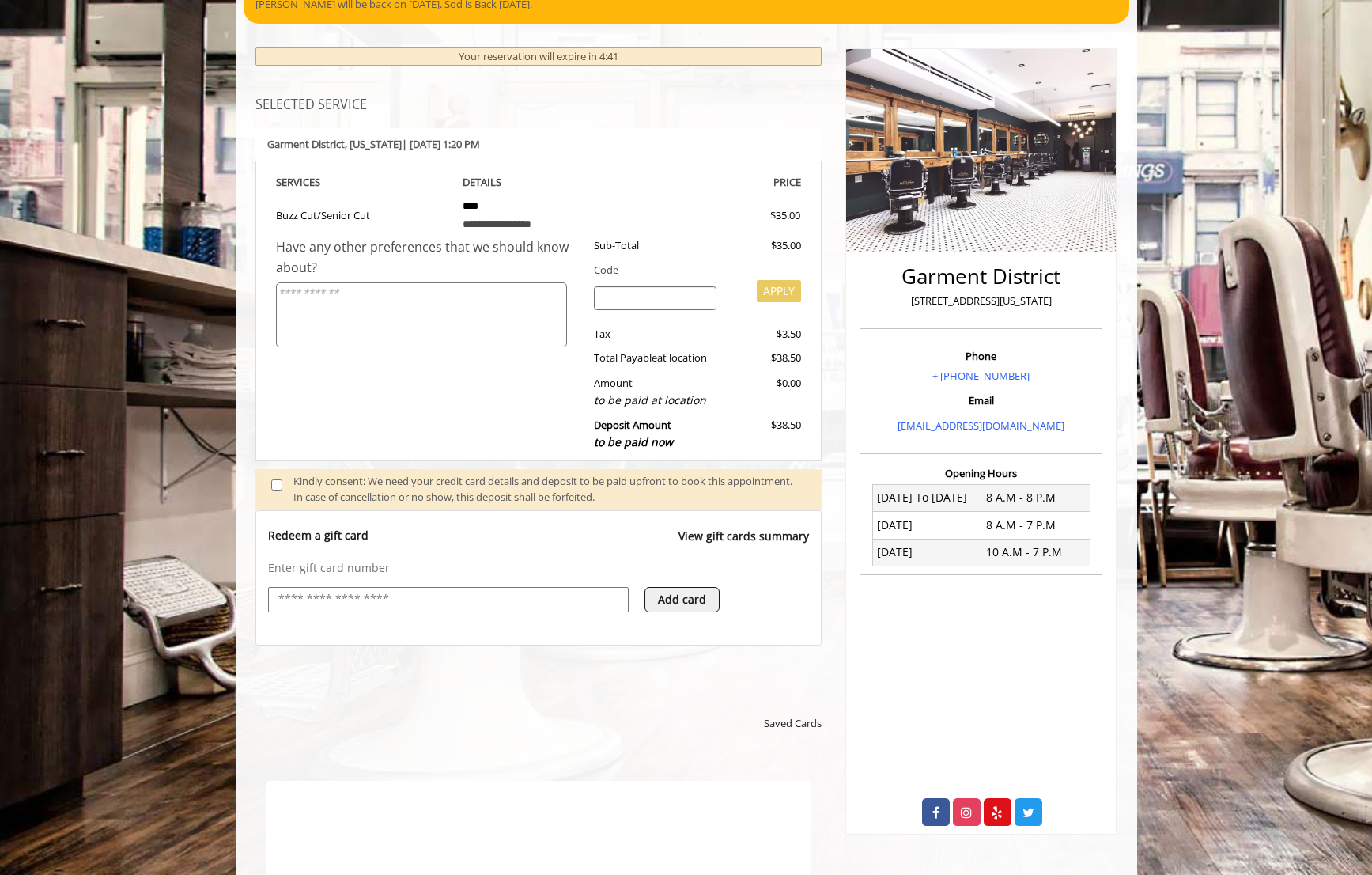
scroll to position [0, 0]
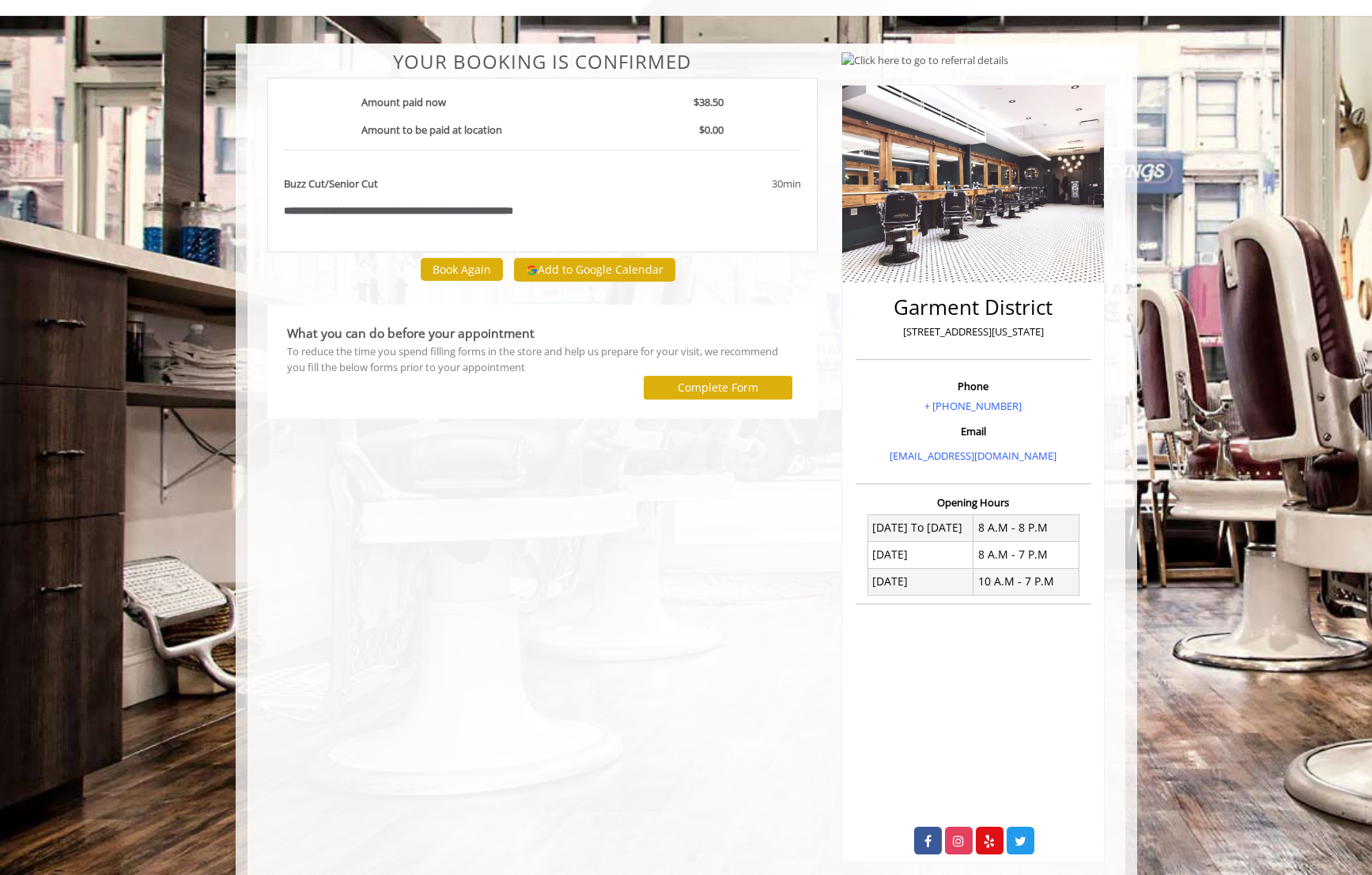
scroll to position [110, 0]
